Goal: Entertainment & Leisure: Consume media (video, audio)

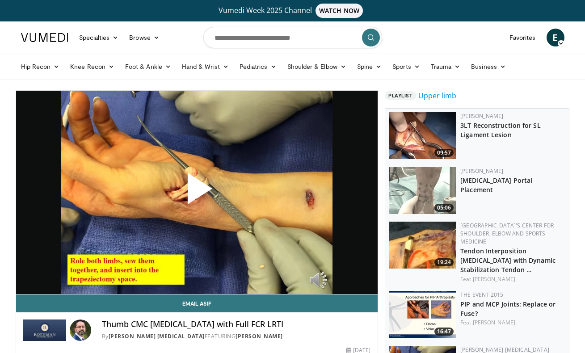
click at [196, 192] on span "Video Player" at bounding box center [196, 192] width 0 height 0
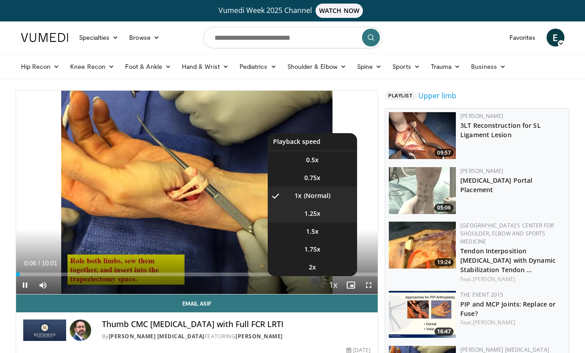
click at [321, 217] on li "1.25x" at bounding box center [311, 214] width 89 height 18
click at [326, 229] on li "1.5x" at bounding box center [311, 231] width 89 height 18
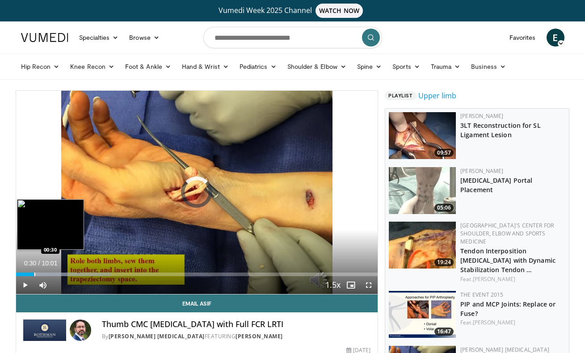
click at [34, 275] on div "Progress Bar" at bounding box center [34, 274] width 1 height 4
click at [40, 275] on div "Progress Bar" at bounding box center [40, 274] width 1 height 4
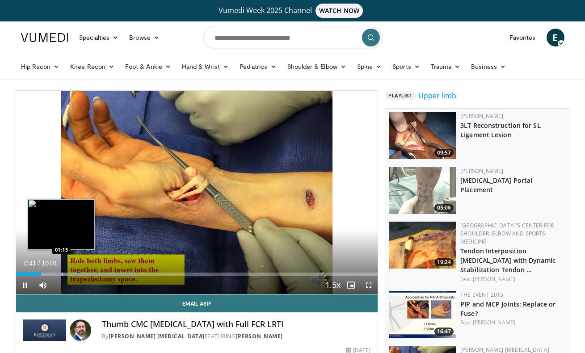
click at [62, 272] on div "Progress Bar" at bounding box center [62, 274] width 1 height 4
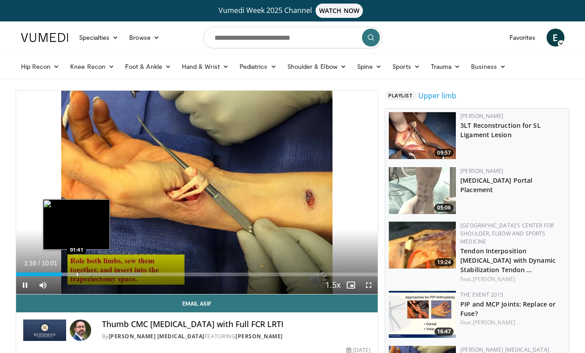
click at [77, 273] on div "Progress Bar" at bounding box center [77, 274] width 1 height 4
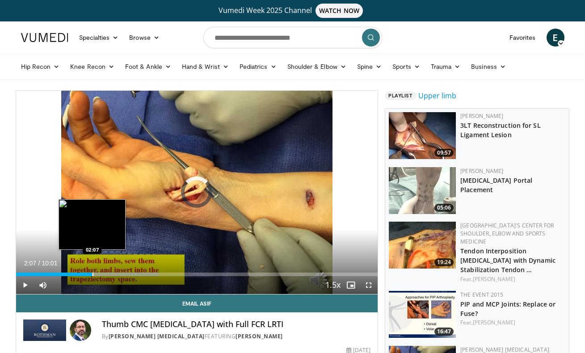
click at [92, 273] on div "Progress Bar" at bounding box center [92, 274] width 1 height 4
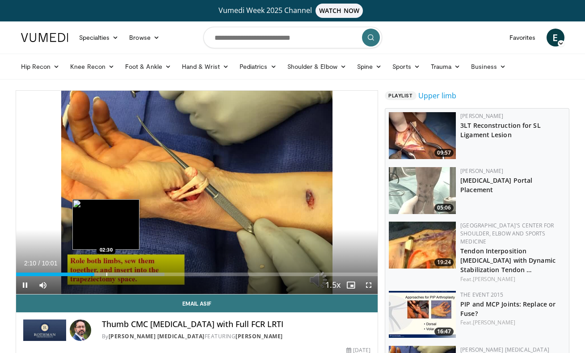
click at [105, 273] on div "Progress Bar" at bounding box center [111, 274] width 105 height 4
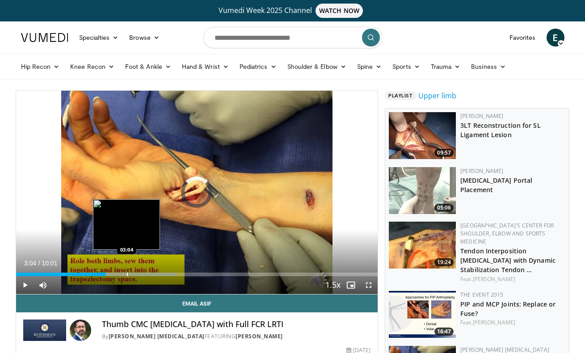
click at [127, 274] on div "Progress Bar" at bounding box center [127, 274] width 1 height 4
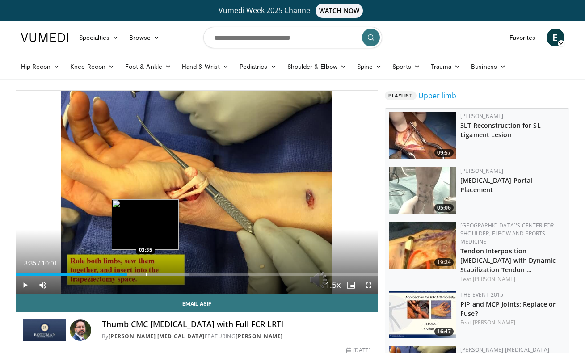
click at [146, 272] on div "Progress Bar" at bounding box center [146, 274] width 1 height 4
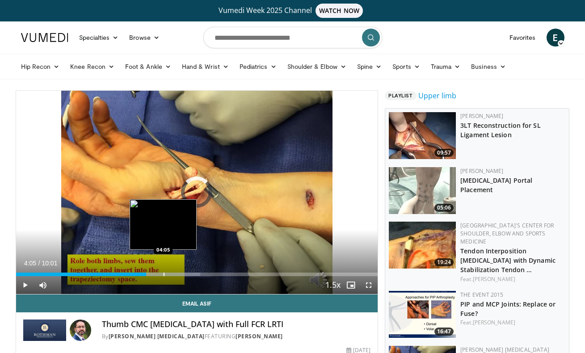
click at [163, 271] on div "Loaded : 50.97% 03:36 04:05" at bounding box center [197, 271] width 362 height 8
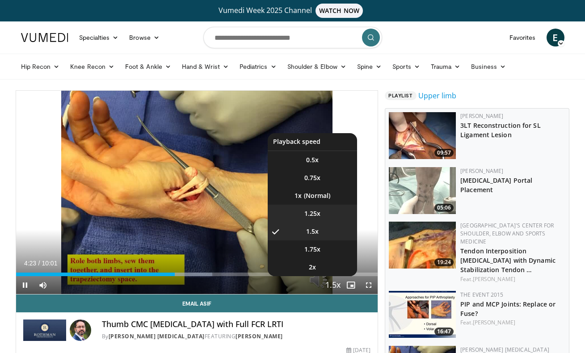
click at [333, 208] on li "1.25x" at bounding box center [311, 214] width 89 height 18
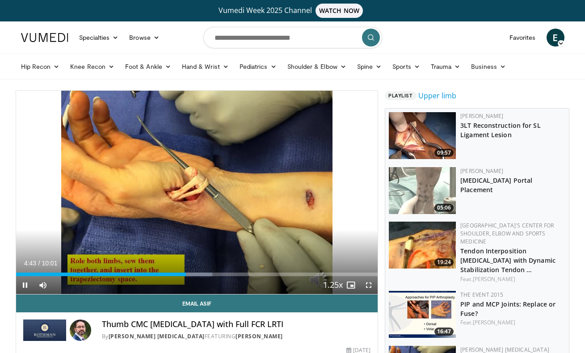
click at [367, 287] on video-js "**********" at bounding box center [197, 193] width 362 height 204
click at [367, 287] on span "Video Player" at bounding box center [368, 285] width 18 height 18
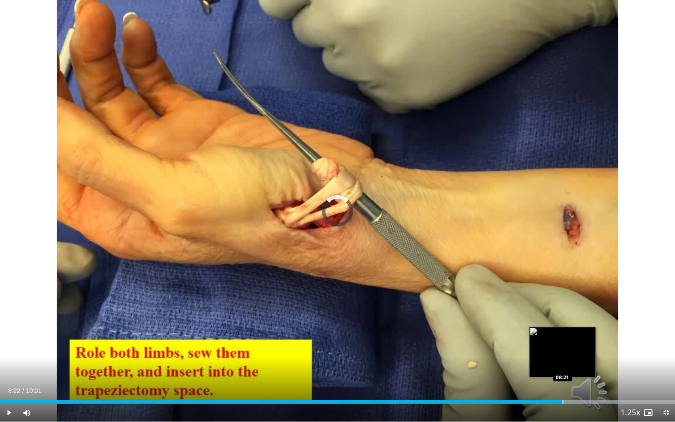
click at [563, 352] on div "Progress Bar" at bounding box center [563, 402] width 1 height 4
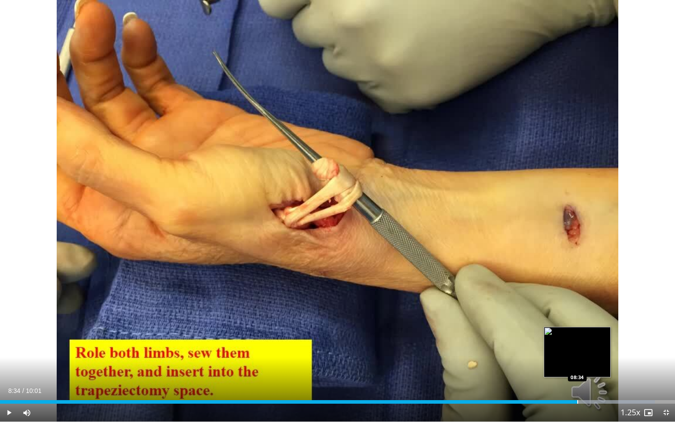
click at [577, 352] on div "Loaded : 97.02% 08:34 08:34" at bounding box center [337, 399] width 675 height 8
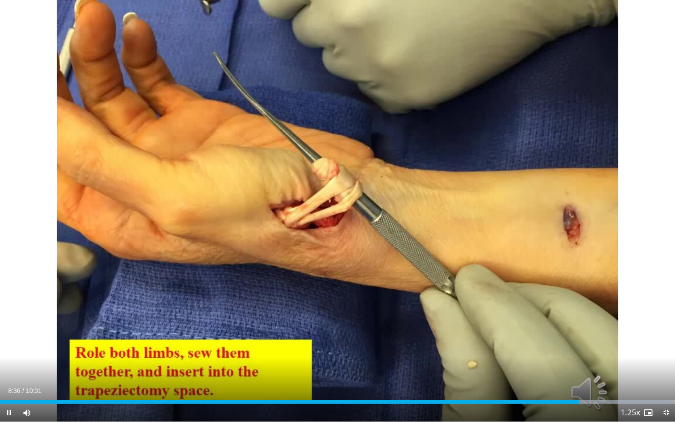
click at [572, 352] on div "Current Time 8:36 / Duration 10:01 Pause Skip Backward Skip Forward Mute 53% Lo…" at bounding box center [337, 413] width 675 height 18
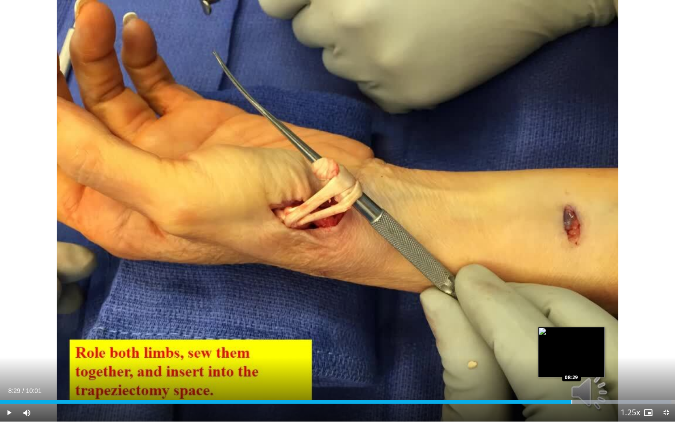
click at [572, 352] on div "Progress Bar" at bounding box center [572, 402] width 1 height 4
click at [591, 352] on div "Progress Bar" at bounding box center [591, 402] width 1 height 4
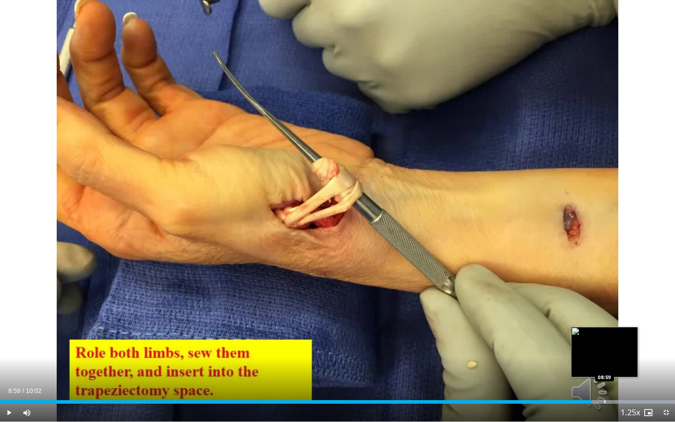
click at [591, 352] on div "Progress Bar" at bounding box center [605, 402] width 1 height 4
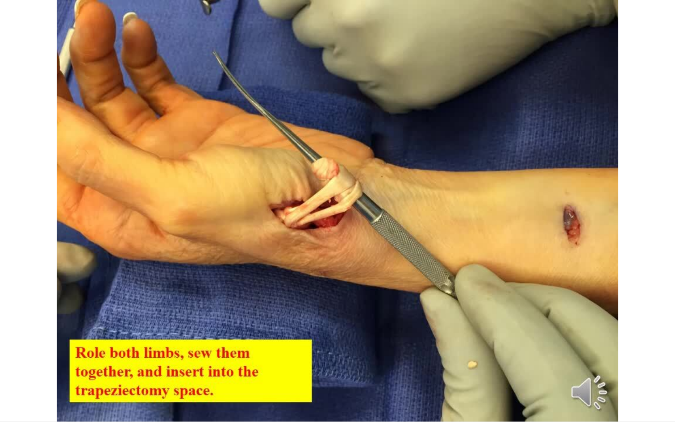
click at [591, 352] on video-js "**********" at bounding box center [337, 211] width 675 height 422
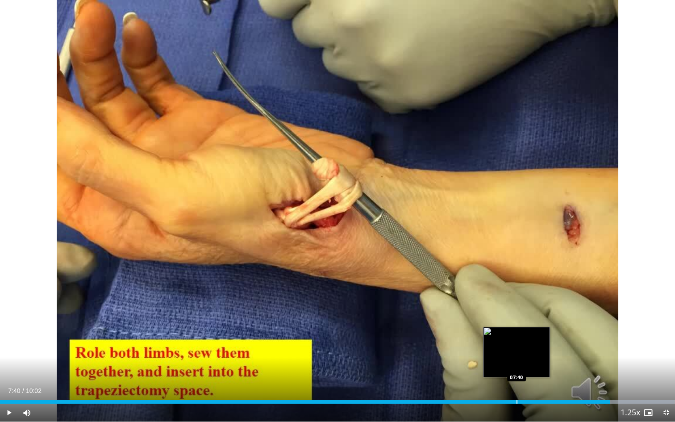
click at [517, 352] on div "Progress Bar" at bounding box center [517, 402] width 1 height 4
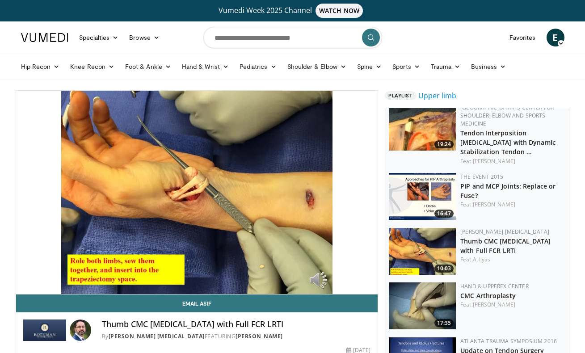
scroll to position [118, 0]
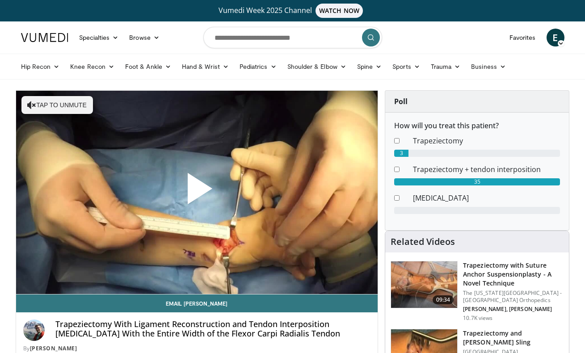
click at [196, 192] on span "Video Player" at bounding box center [196, 192] width 0 height 0
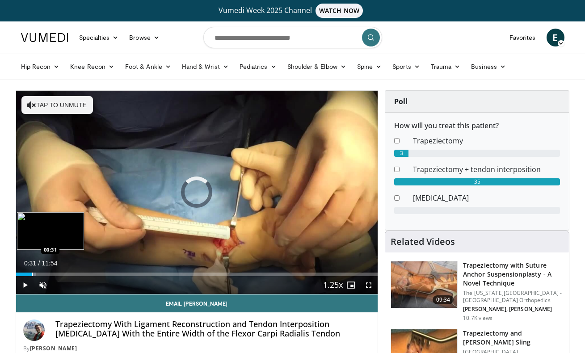
click at [32, 274] on div "Progress Bar" at bounding box center [32, 274] width 1 height 4
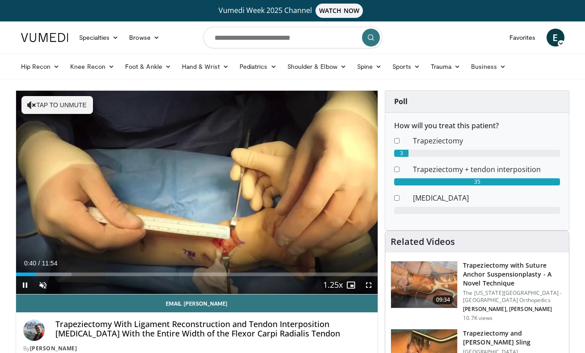
click at [368, 288] on span "Video Player" at bounding box center [368, 285] width 18 height 18
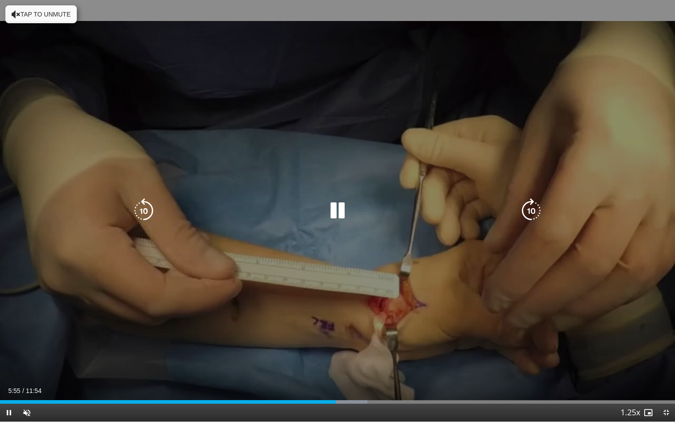
click at [35, 6] on button "Tap to unmute" at bounding box center [40, 14] width 71 height 18
click at [40, 58] on div "10 seconds Tap to unmute" at bounding box center [337, 211] width 675 height 422
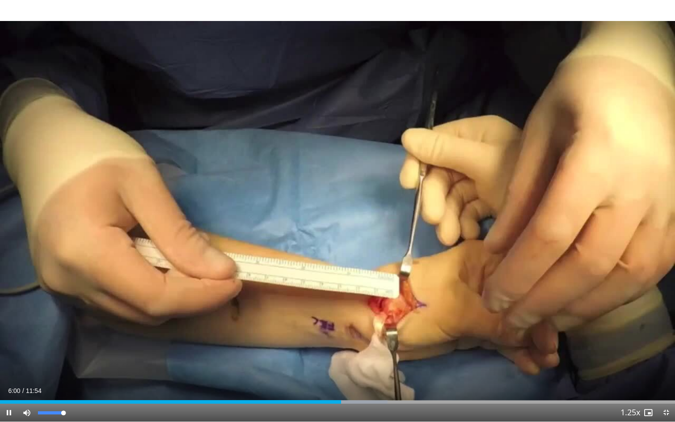
click at [28, 352] on span "Video Player" at bounding box center [27, 413] width 18 height 18
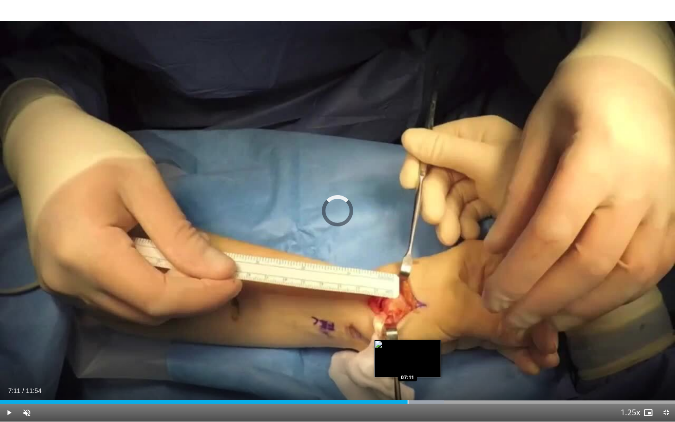
click at [408, 352] on div "Progress Bar" at bounding box center [408, 402] width 1 height 4
click at [424, 352] on div "Progress Bar" at bounding box center [424, 402] width 1 height 4
click at [413, 352] on div "Loaded : 69.82% 07:30 07:17" at bounding box center [337, 399] width 675 height 8
click at [427, 352] on div "Progress Bar" at bounding box center [443, 402] width 93 height 4
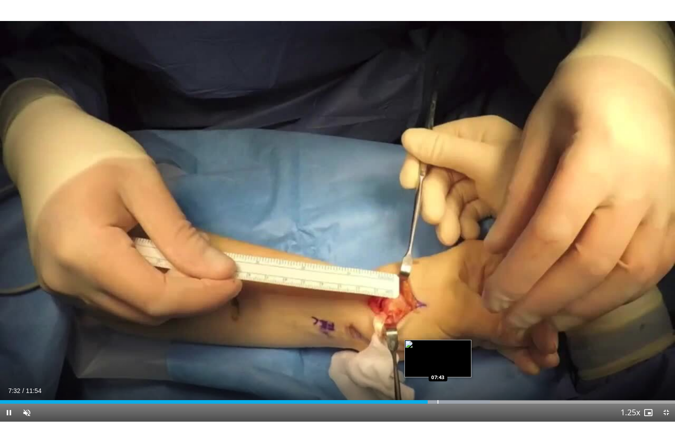
click at [439, 352] on div "Loaded : 72.62% 07:32 07:43" at bounding box center [337, 399] width 675 height 8
click at [457, 352] on div "Loaded : 72.62% 08:03 08:03" at bounding box center [337, 399] width 675 height 8
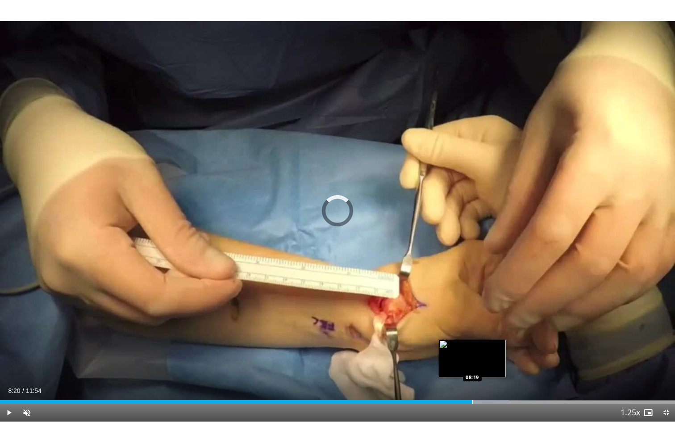
click at [473, 352] on div "Loaded : 75.42% 08:20 08:19" at bounding box center [337, 399] width 675 height 8
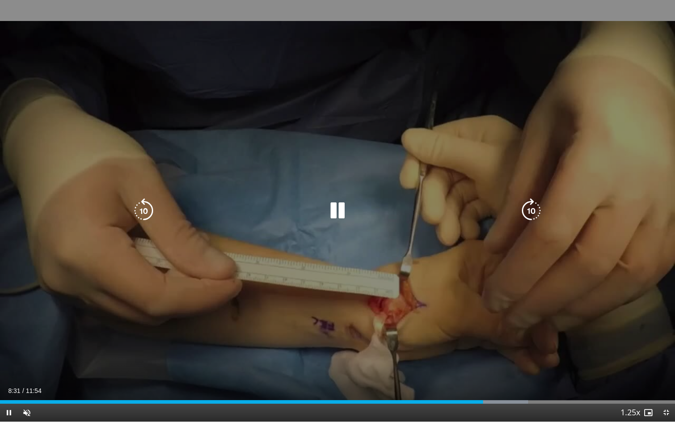
click at [144, 213] on icon "Video Player" at bounding box center [143, 210] width 25 height 25
click at [531, 205] on icon "Video Player" at bounding box center [531, 210] width 25 height 25
click at [533, 209] on icon "Video Player" at bounding box center [531, 210] width 25 height 25
click at [532, 211] on icon "Video Player" at bounding box center [531, 210] width 25 height 25
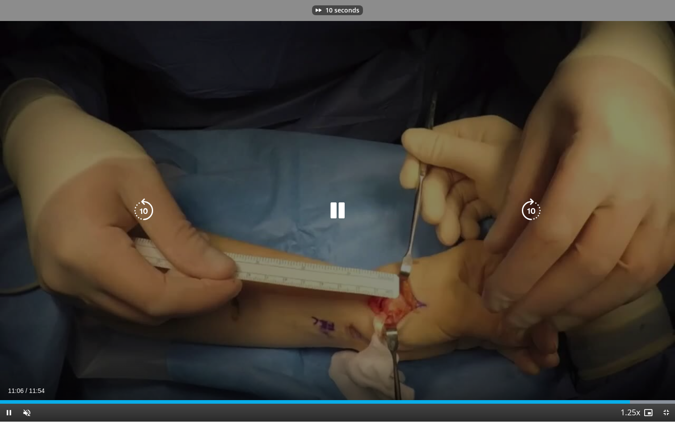
click at [532, 211] on icon "Video Player" at bounding box center [531, 210] width 25 height 25
click at [533, 208] on icon "Video Player" at bounding box center [531, 210] width 25 height 25
